Goal: Transaction & Acquisition: Purchase product/service

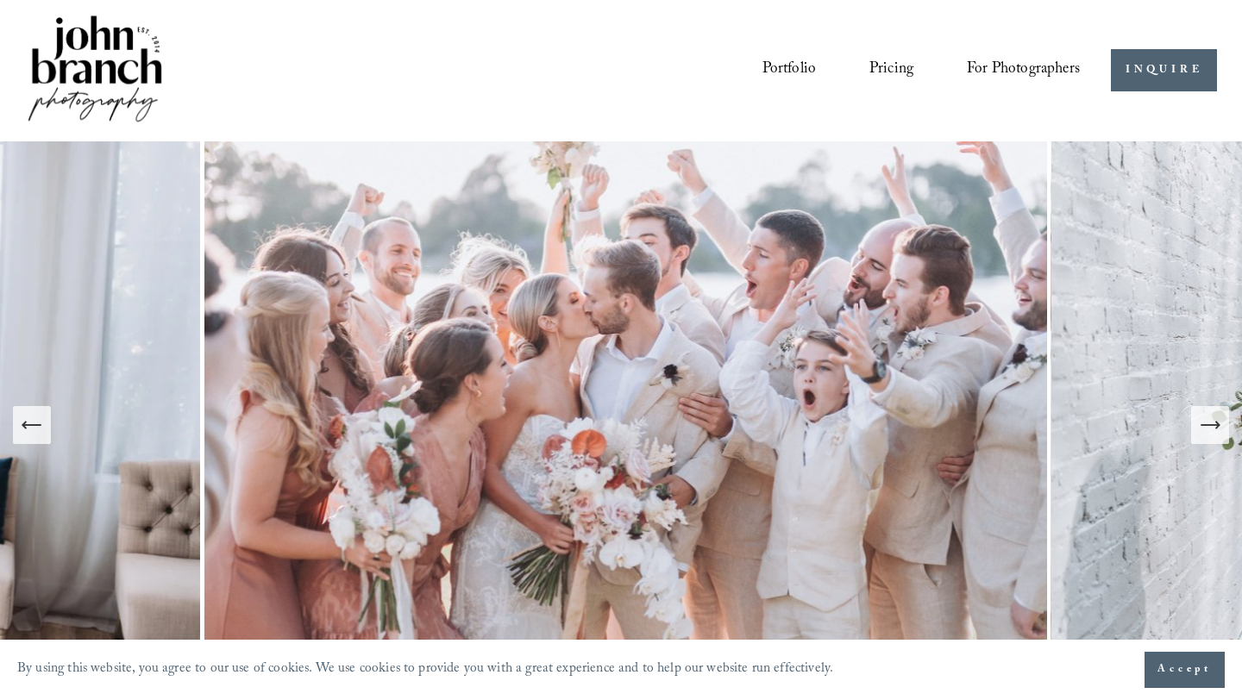
click at [0, 0] on span "Presets" at bounding box center [0, 0] width 0 height 0
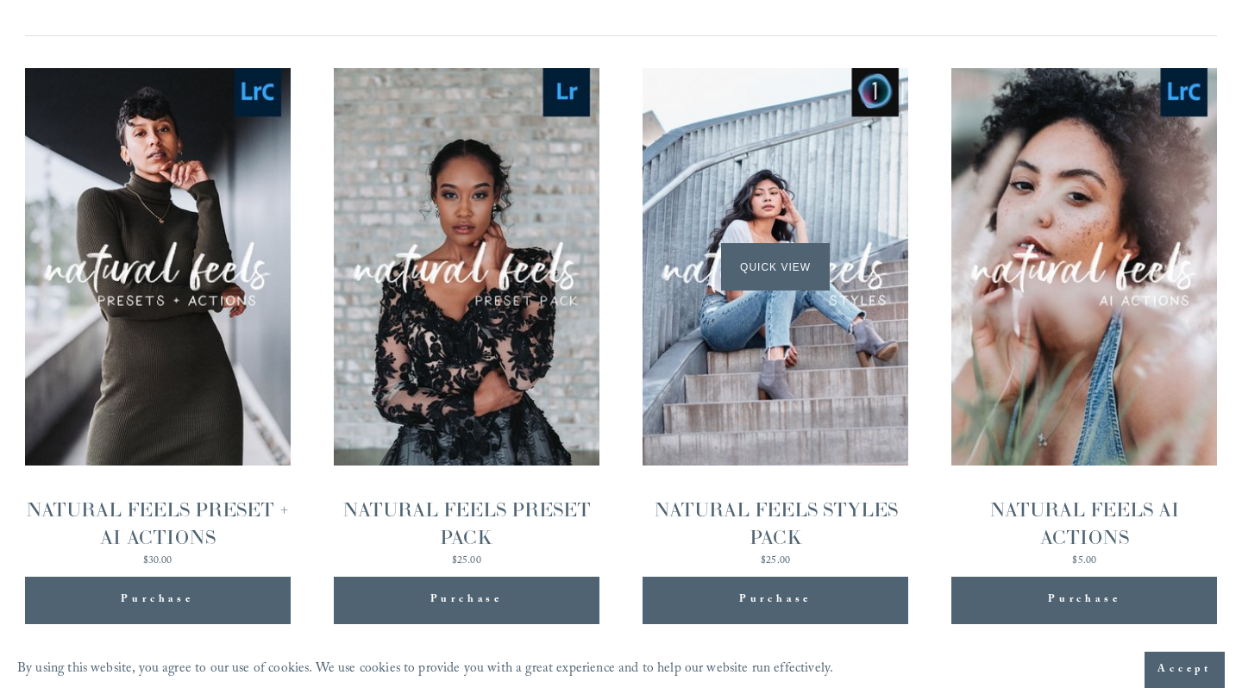
scroll to position [1728, 0]
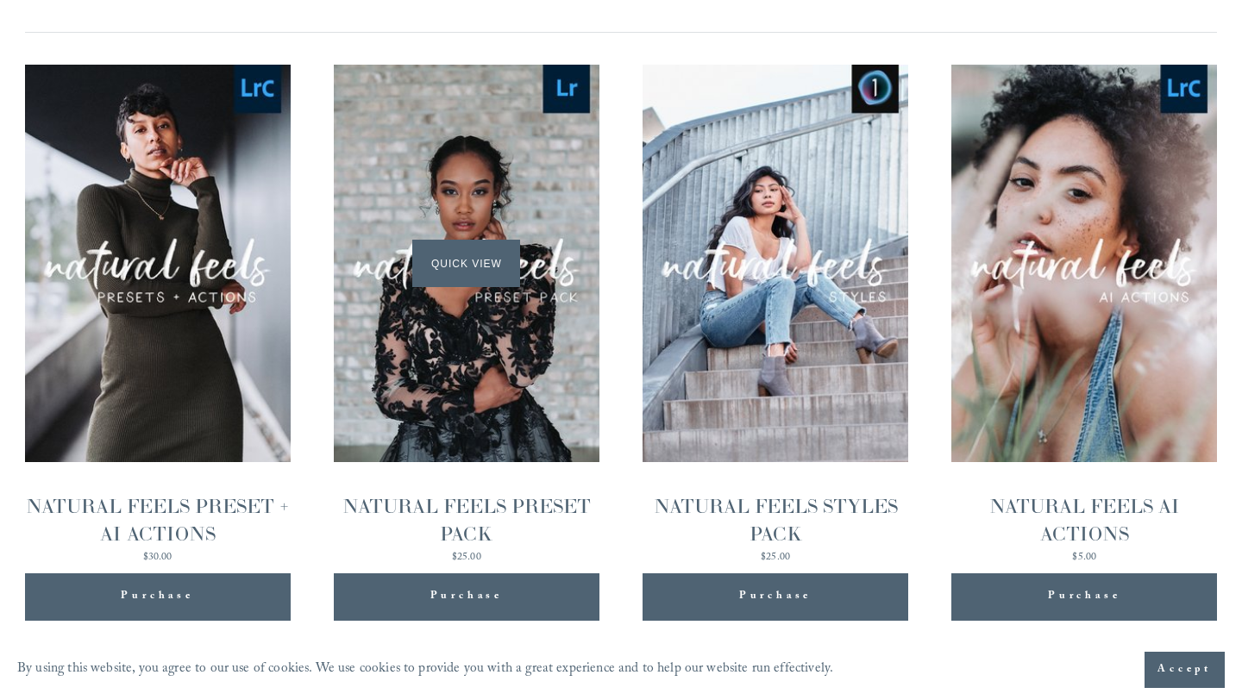
click at [444, 258] on span "Quick View" at bounding box center [466, 263] width 108 height 47
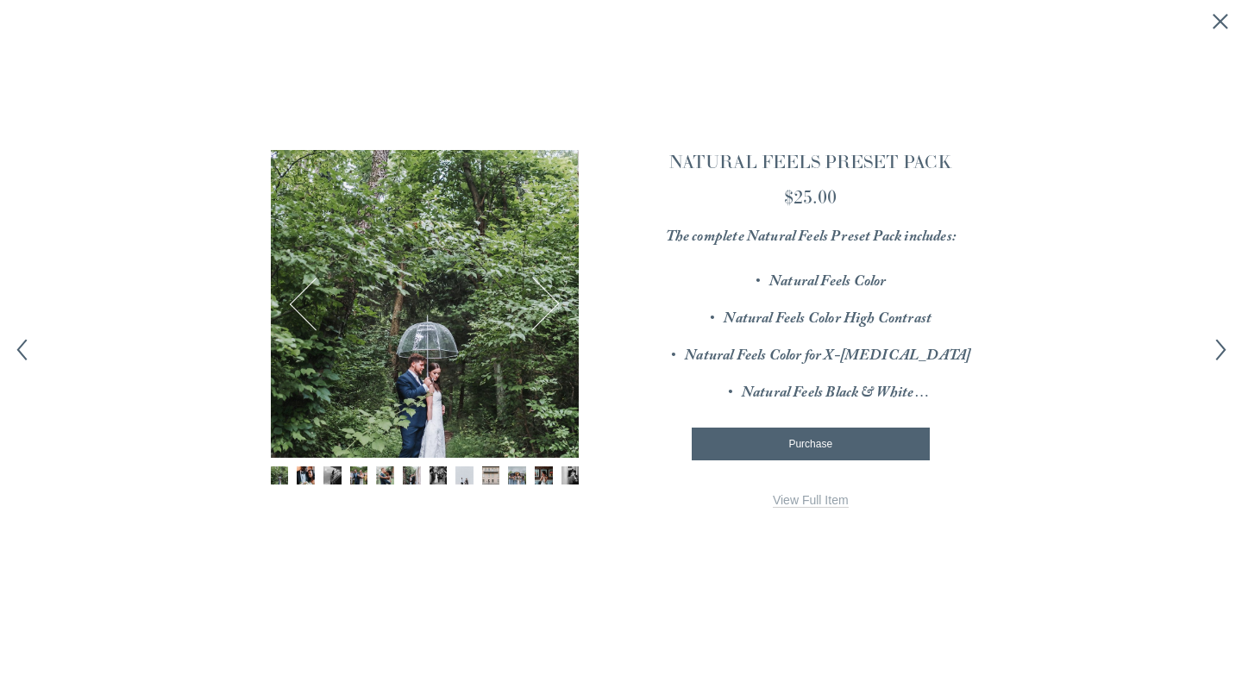
click at [304, 478] on img "Image 2 of 12" at bounding box center [306, 476] width 18 height 18
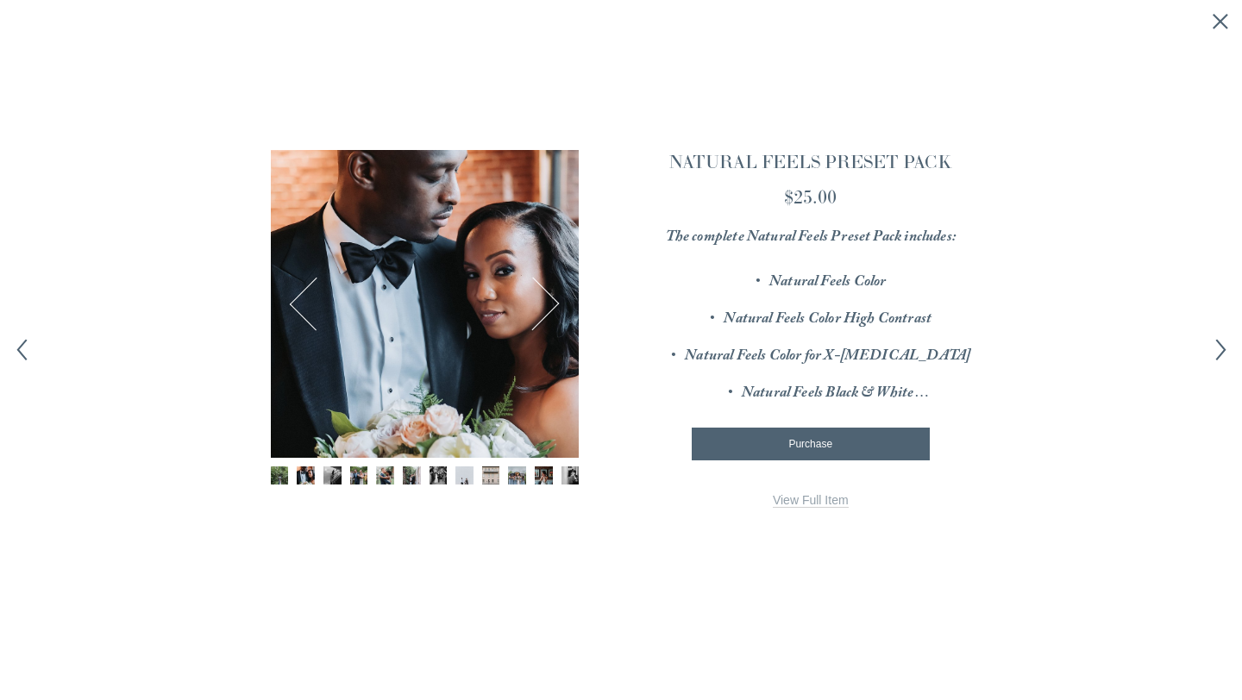
click at [342, 474] on div "Gallery thumbnails" at bounding box center [425, 477] width 308 height 21
click at [355, 478] on img "Image 4 of 12" at bounding box center [359, 476] width 18 height 18
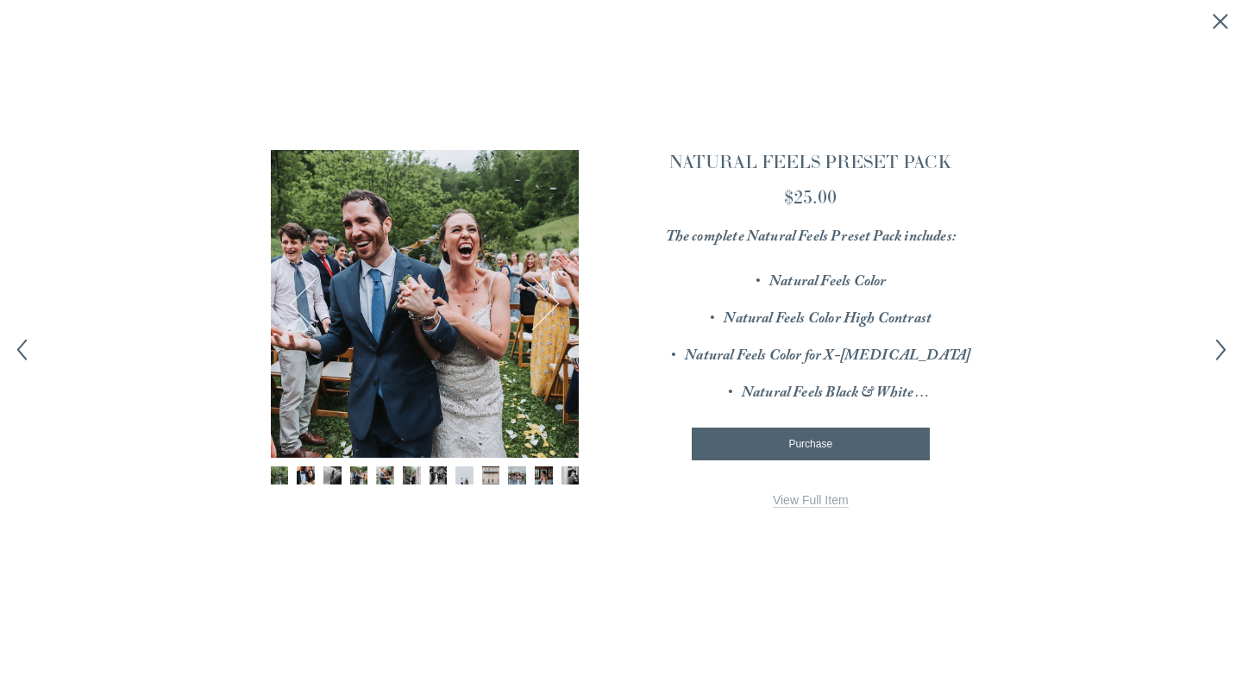
click at [371, 480] on div "Gallery thumbnails" at bounding box center [425, 477] width 308 height 21
click at [392, 474] on img "Image 5 of 12" at bounding box center [385, 476] width 18 height 18
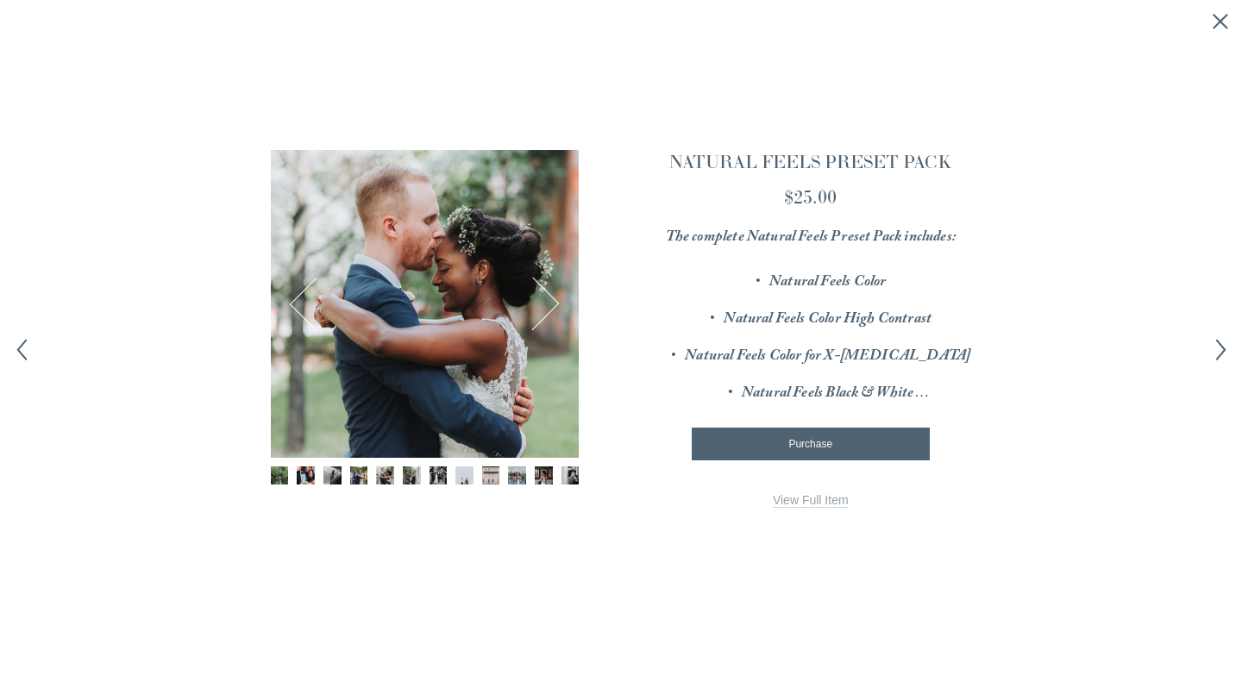
click at [409, 474] on img "Image 6 of 12" at bounding box center [412, 476] width 18 height 18
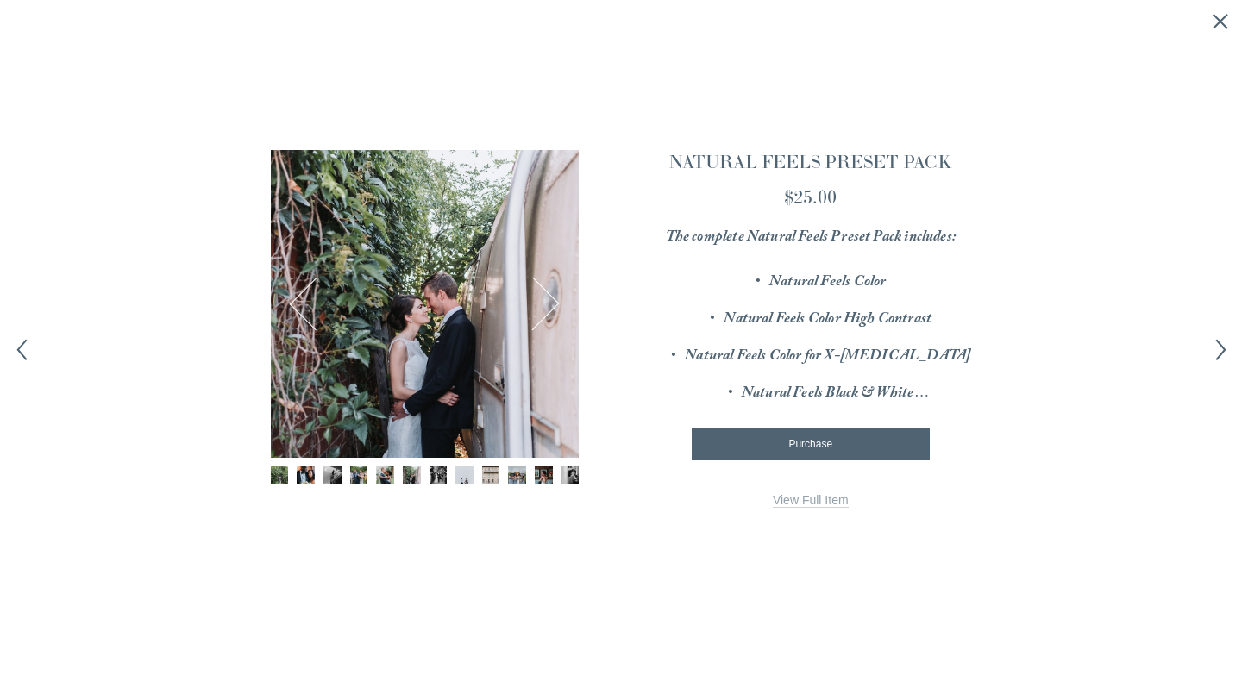
click at [425, 473] on div "Gallery thumbnails" at bounding box center [425, 477] width 308 height 21
click at [441, 474] on img "Image 7 of 12" at bounding box center [439, 476] width 18 height 18
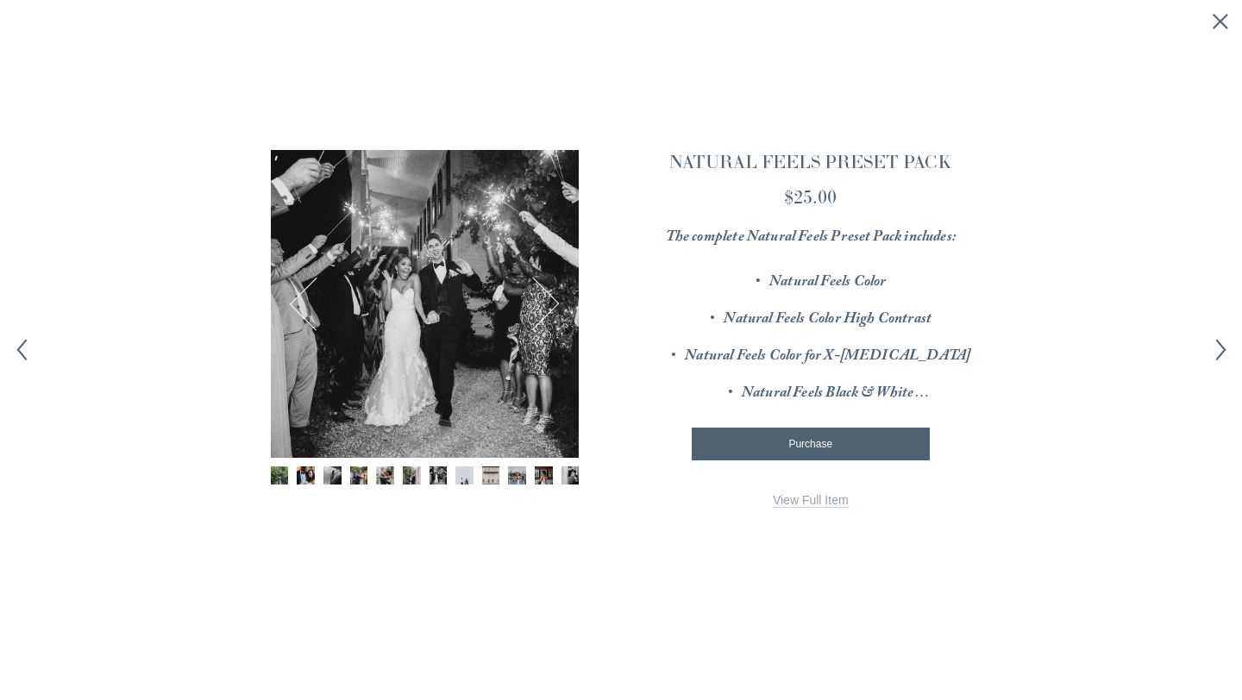
click at [462, 474] on img "Image 8 of 12" at bounding box center [464, 476] width 18 height 18
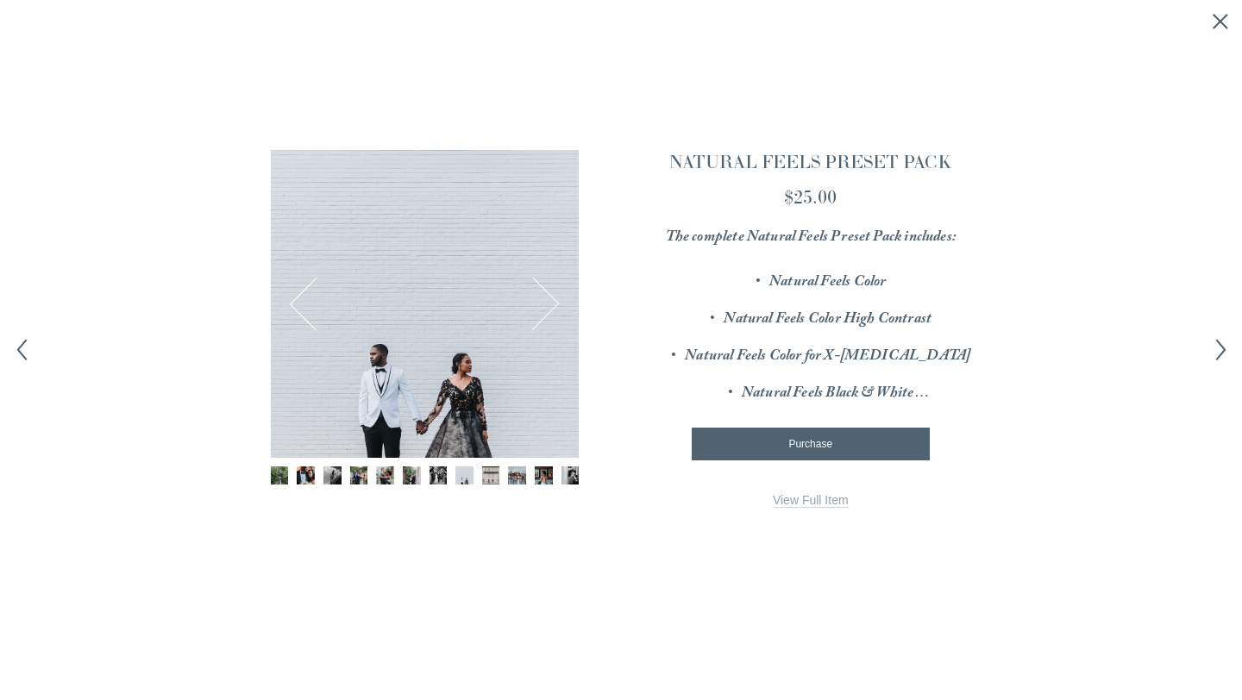
click at [486, 477] on img "Image 9 of 12" at bounding box center [491, 476] width 18 height 18
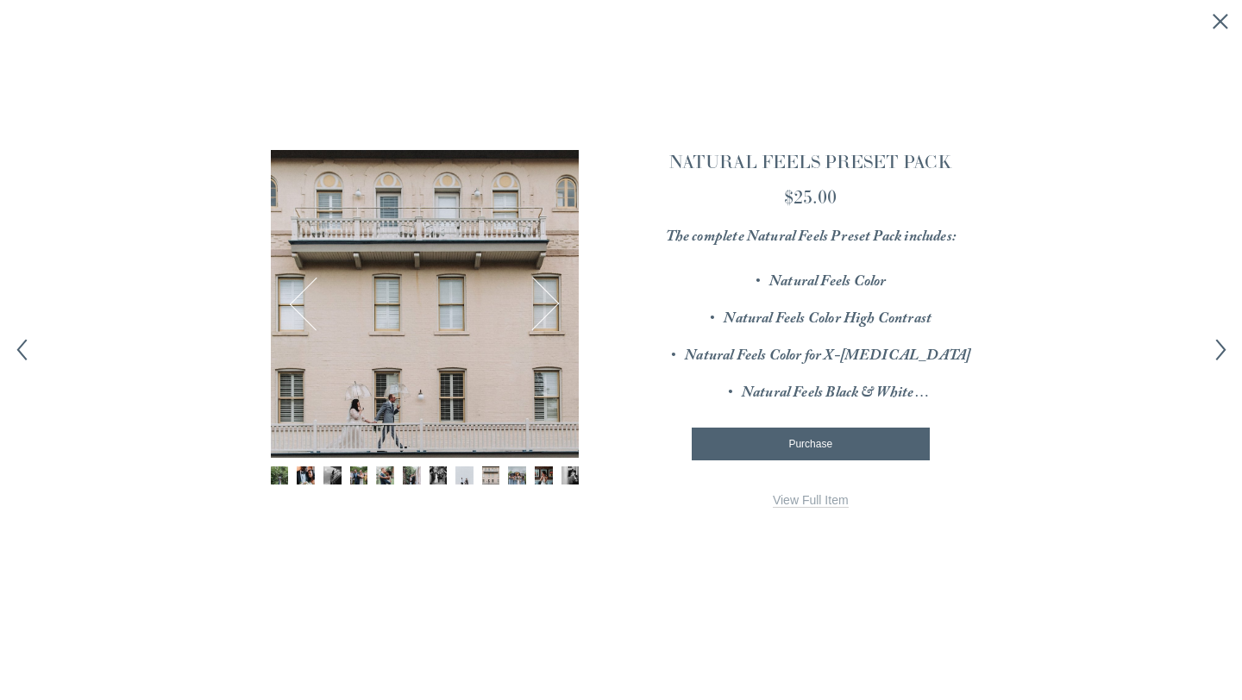
click at [515, 476] on img "Image 10 of 12" at bounding box center [517, 476] width 18 height 18
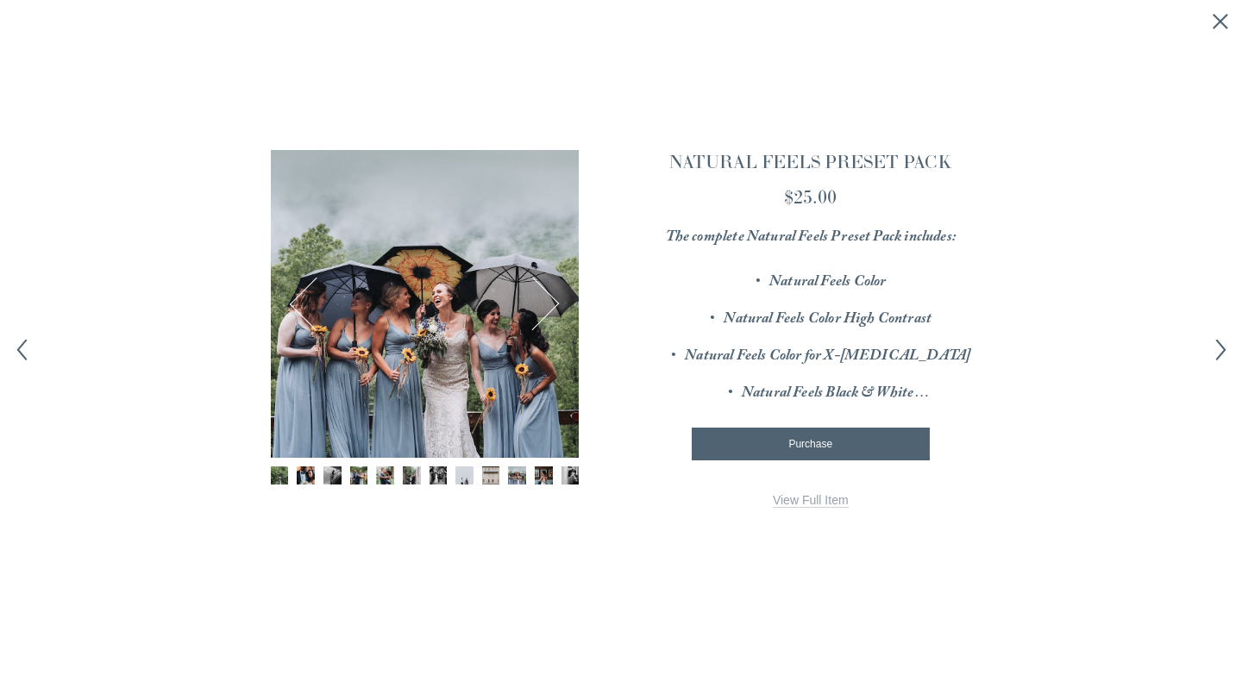
click at [536, 476] on img "Image 11 of 12" at bounding box center [544, 476] width 18 height 18
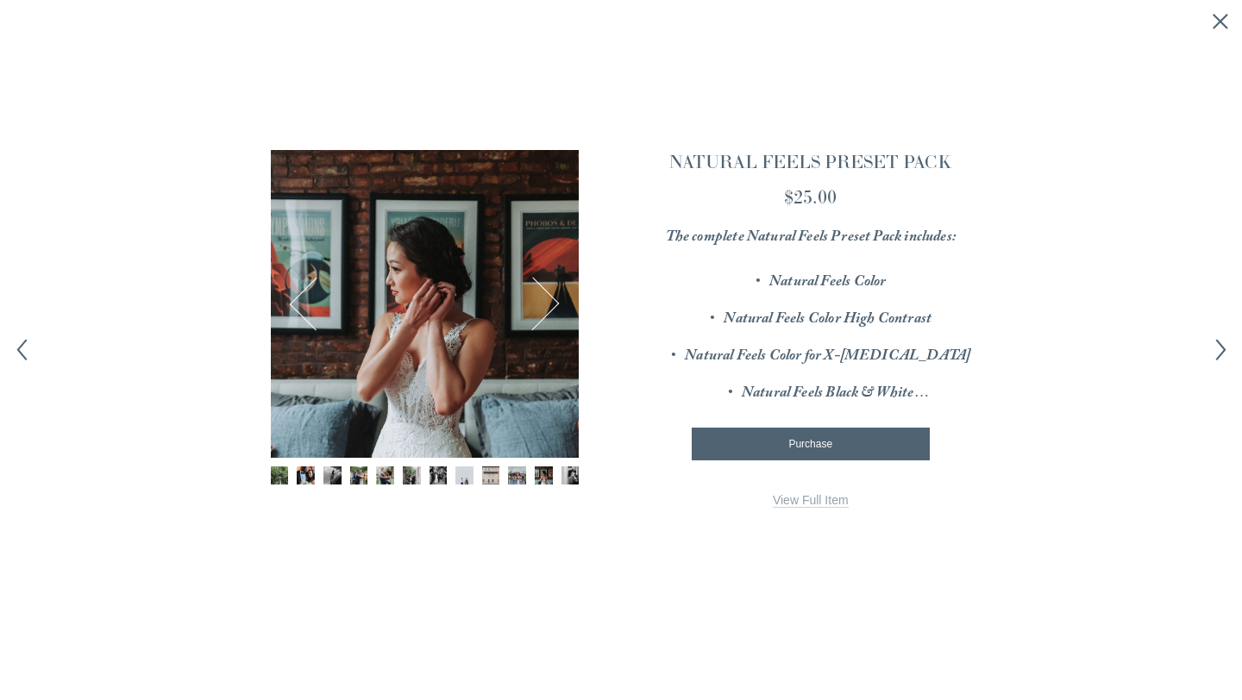
click at [535, 305] on button "Next" at bounding box center [532, 304] width 54 height 54
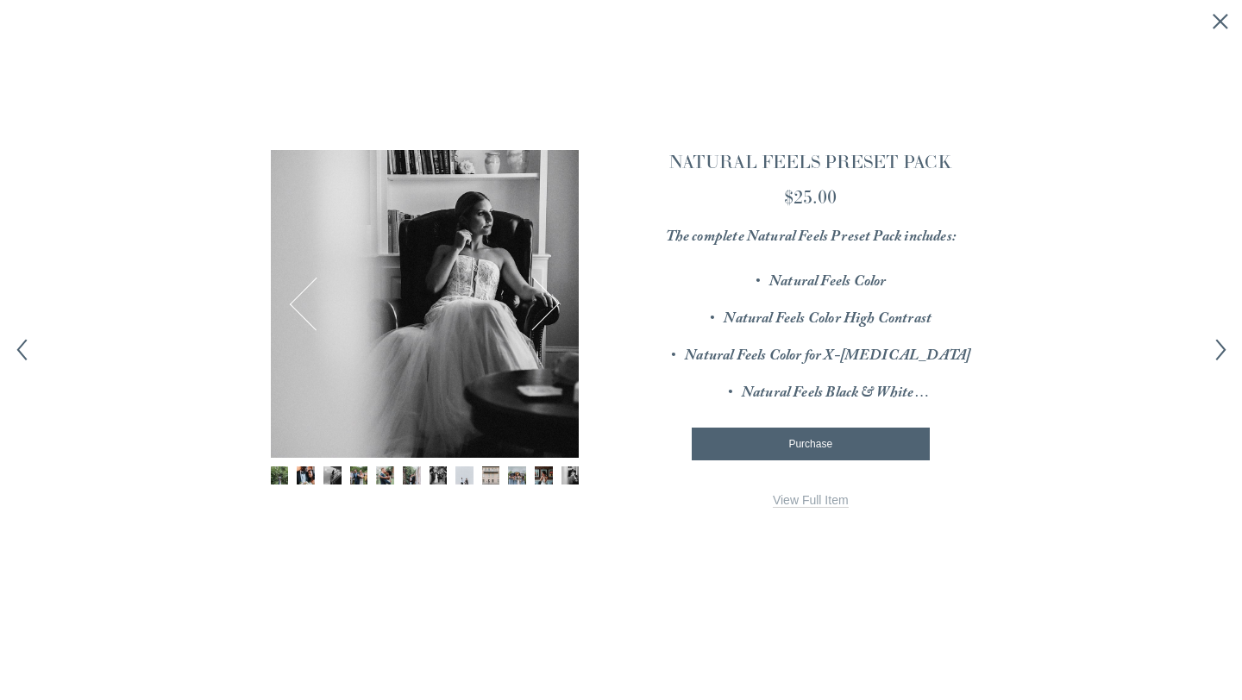
click at [535, 306] on button "Next" at bounding box center [532, 304] width 54 height 54
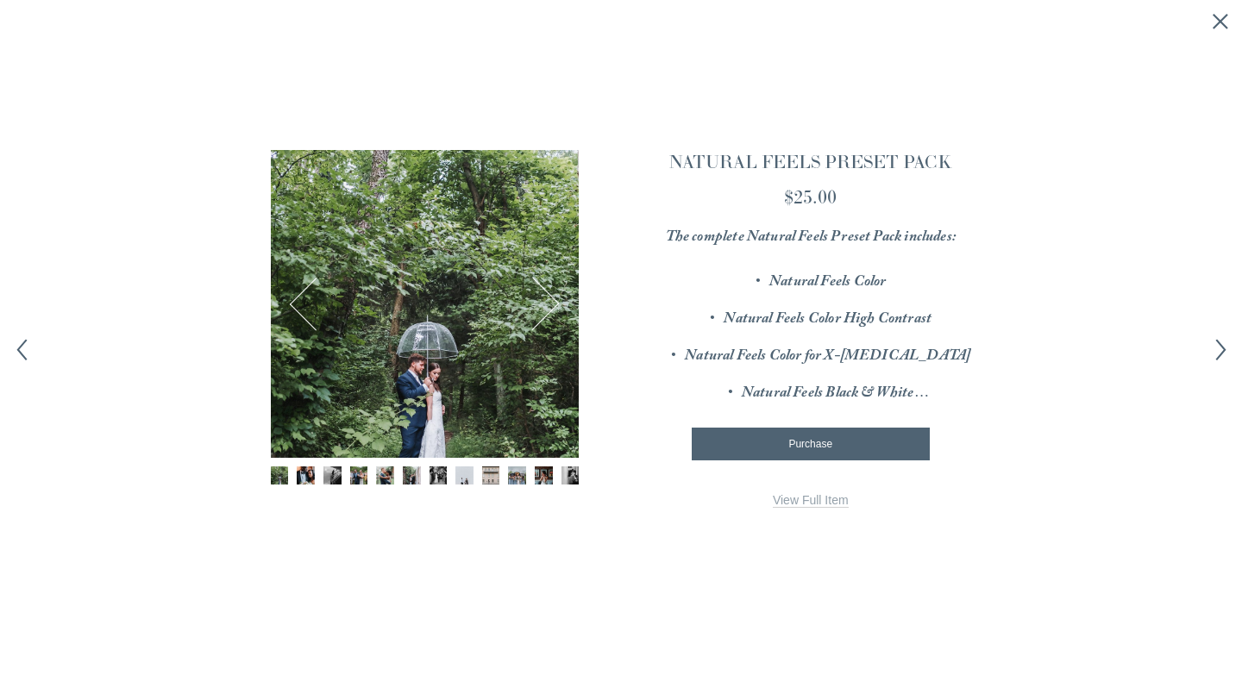
click at [535, 306] on button "Next" at bounding box center [532, 304] width 54 height 54
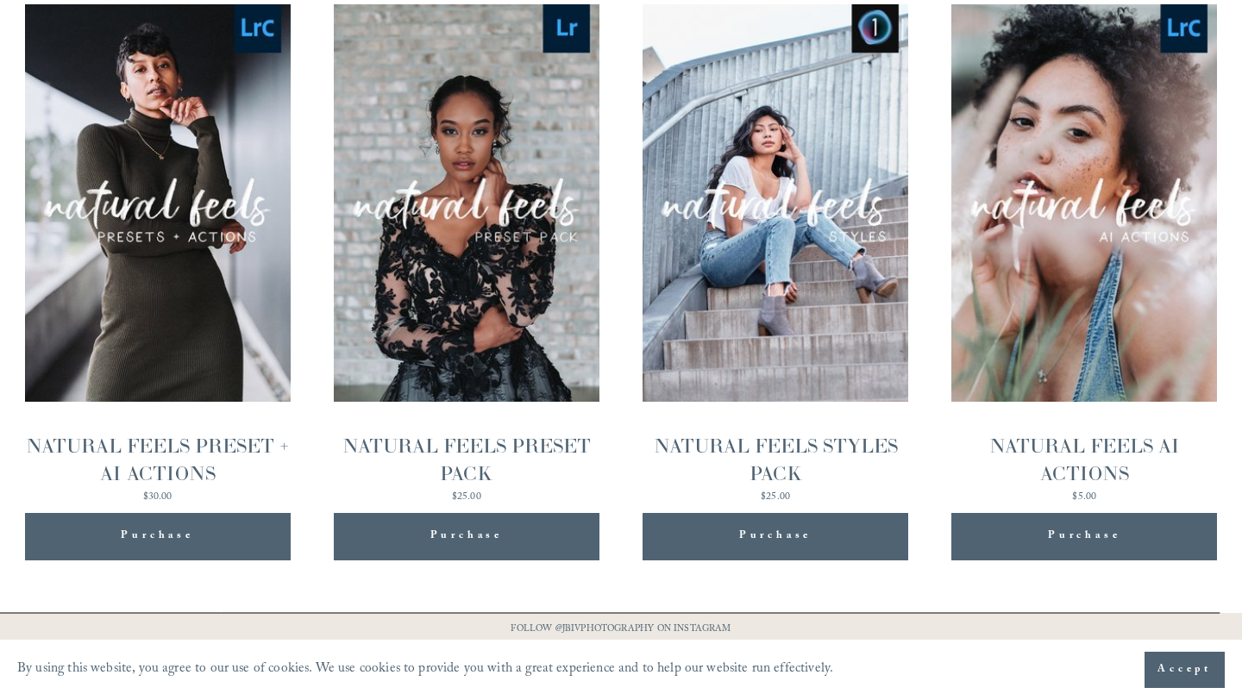
scroll to position [1790, 0]
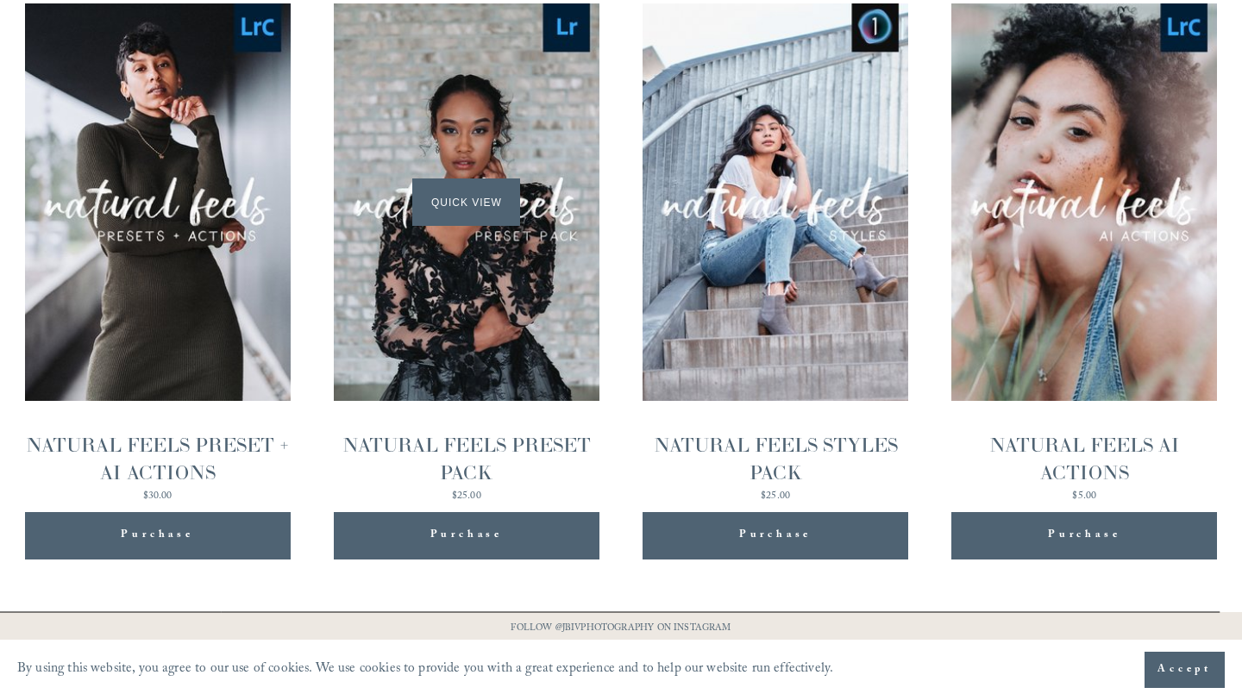
click at [455, 192] on span "Quick View" at bounding box center [466, 202] width 108 height 47
